Goal: Task Accomplishment & Management: Complete application form

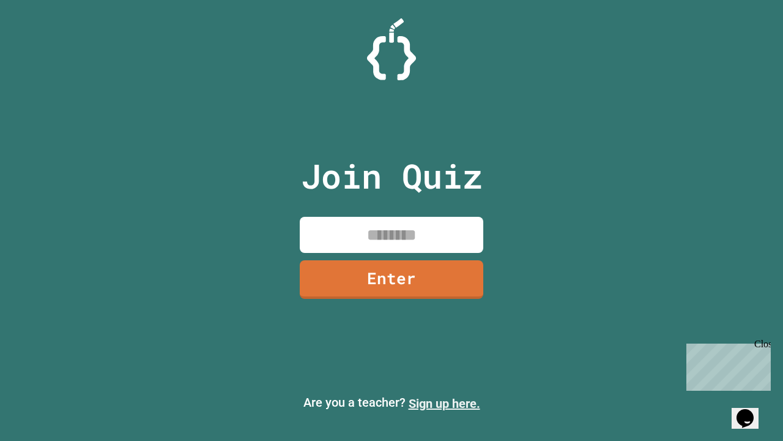
click at [444, 403] on link "Sign up here." at bounding box center [445, 403] width 72 height 15
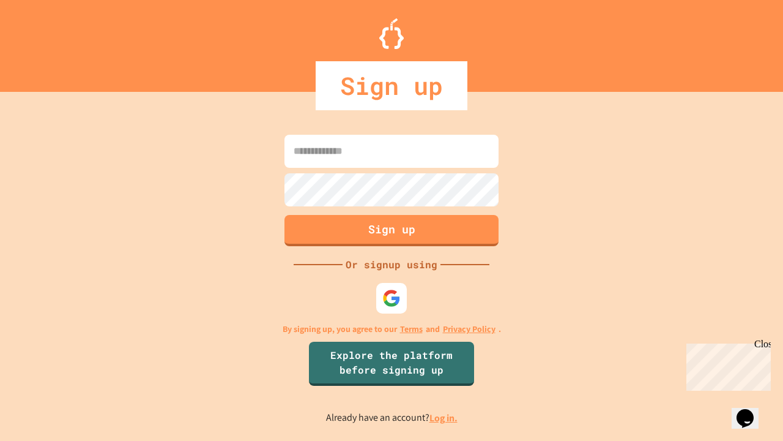
click at [444, 417] on link "Log in." at bounding box center [444, 417] width 28 height 13
